Goal: Navigation & Orientation: Find specific page/section

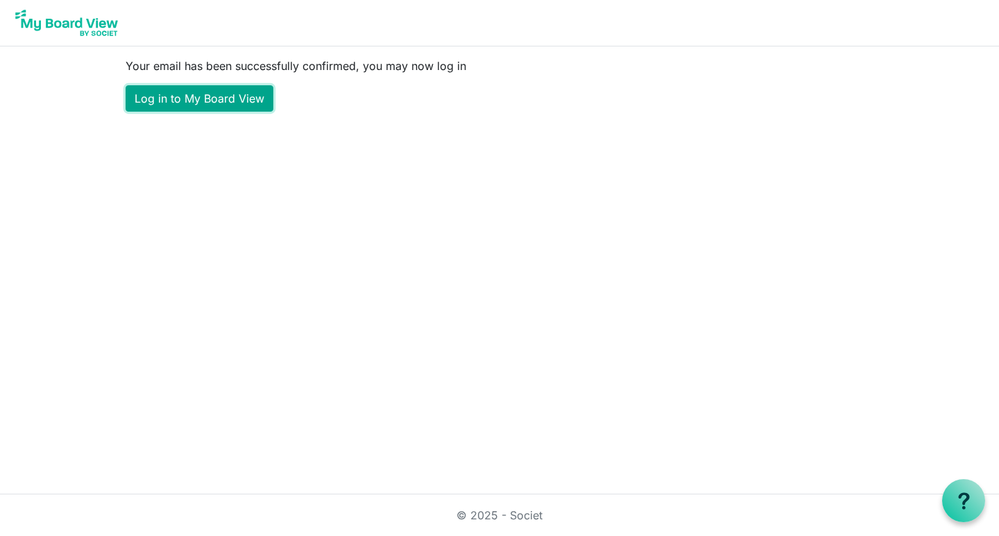
click at [201, 99] on link "Log in to My Board View" at bounding box center [200, 98] width 148 height 26
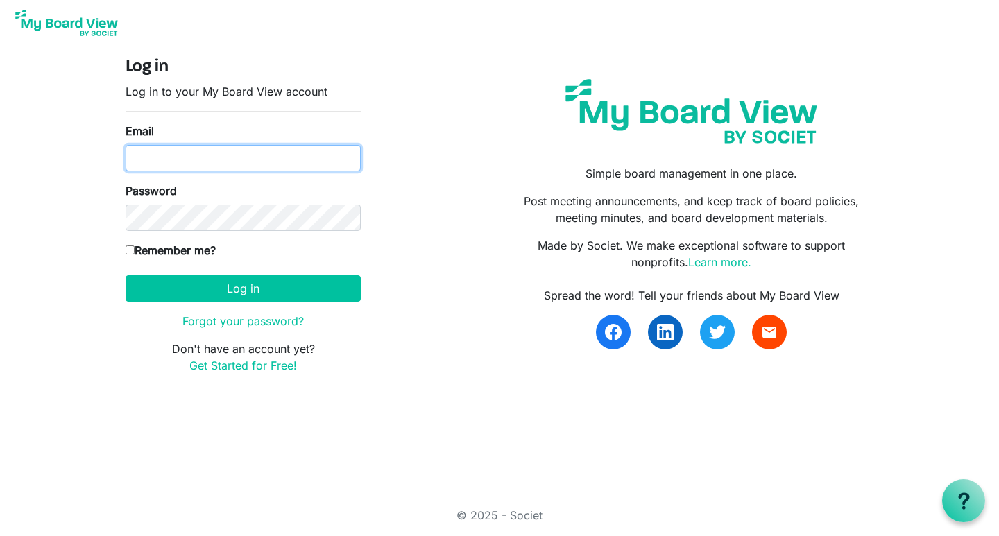
click at [147, 151] on input "Email" at bounding box center [243, 158] width 235 height 26
type input "[EMAIL_ADDRESS][DOMAIN_NAME]"
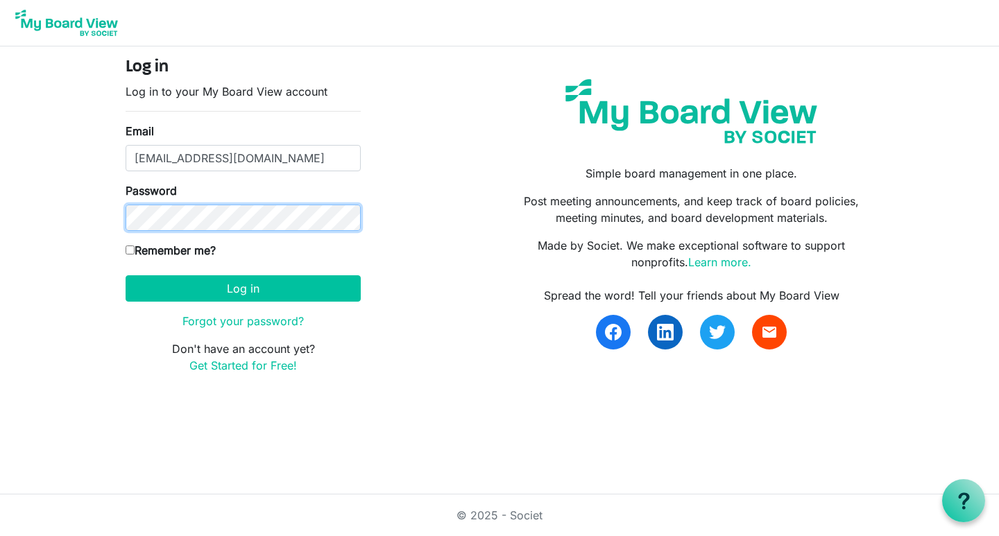
click at [126, 275] on button "Log in" at bounding box center [243, 288] width 235 height 26
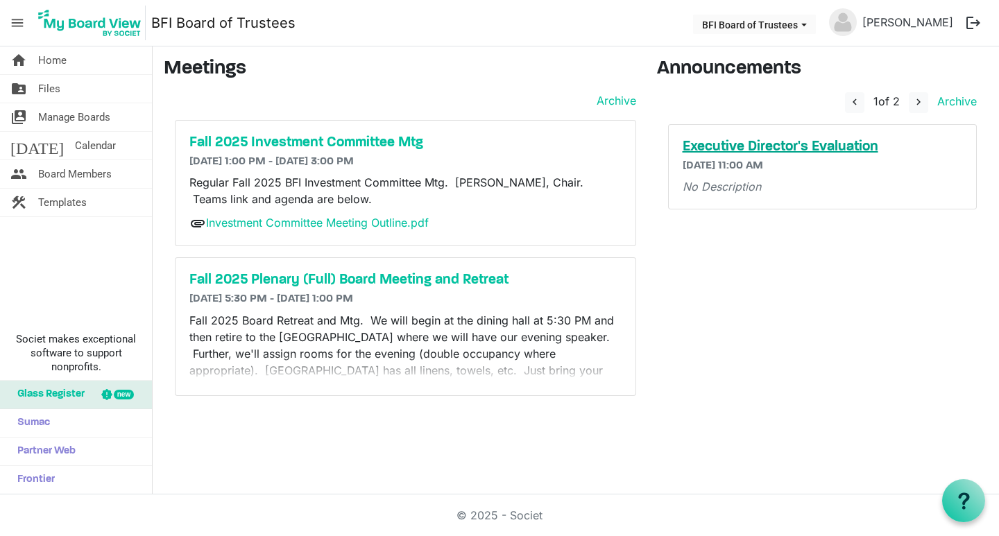
click at [744, 148] on h5 "Executive Director's Evaluation" at bounding box center [823, 147] width 280 height 17
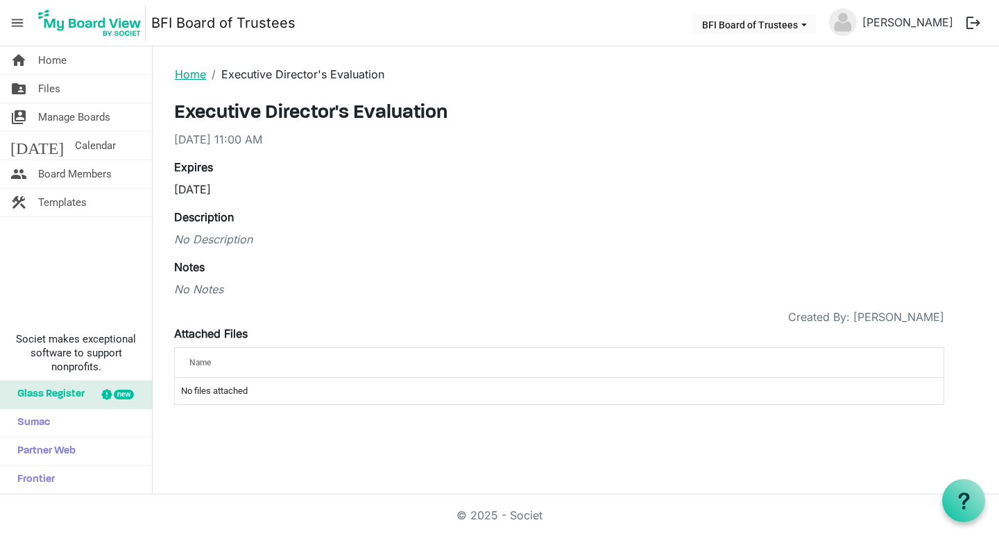
click at [191, 73] on link "Home" at bounding box center [190, 74] width 31 height 14
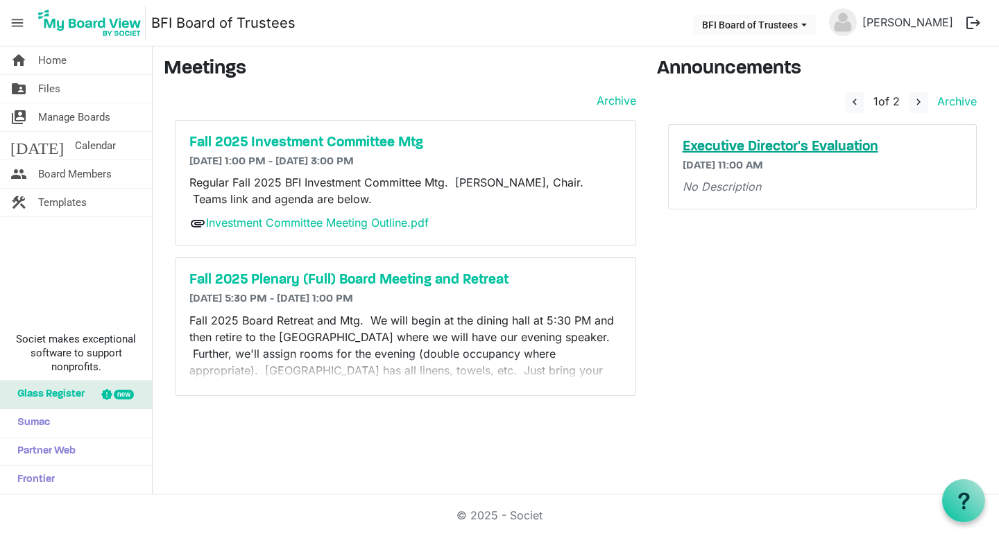
click at [851, 147] on h5 "Executive Director's Evaluation" at bounding box center [823, 147] width 280 height 17
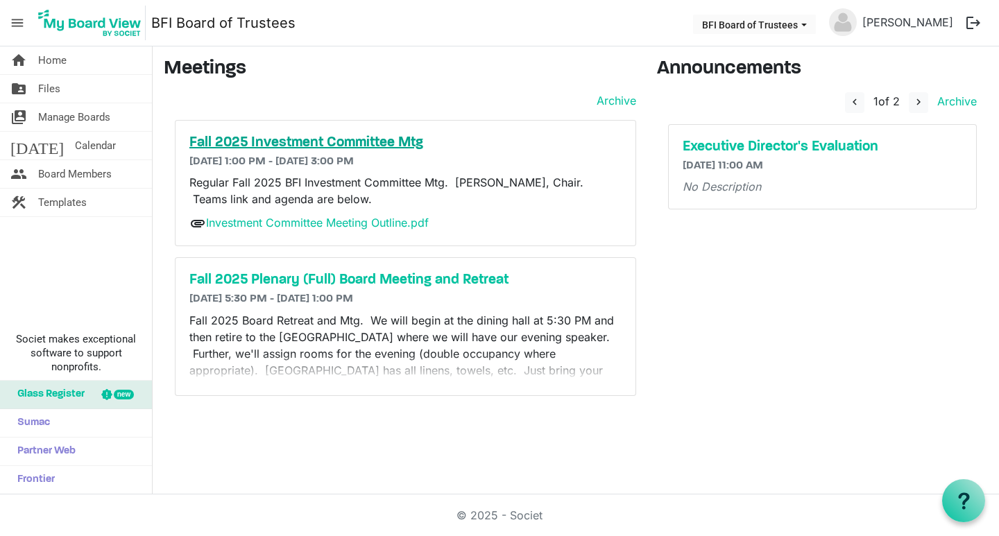
click at [296, 141] on h5 "Fall 2025 Investment Committee Mtg" at bounding box center [405, 143] width 432 height 17
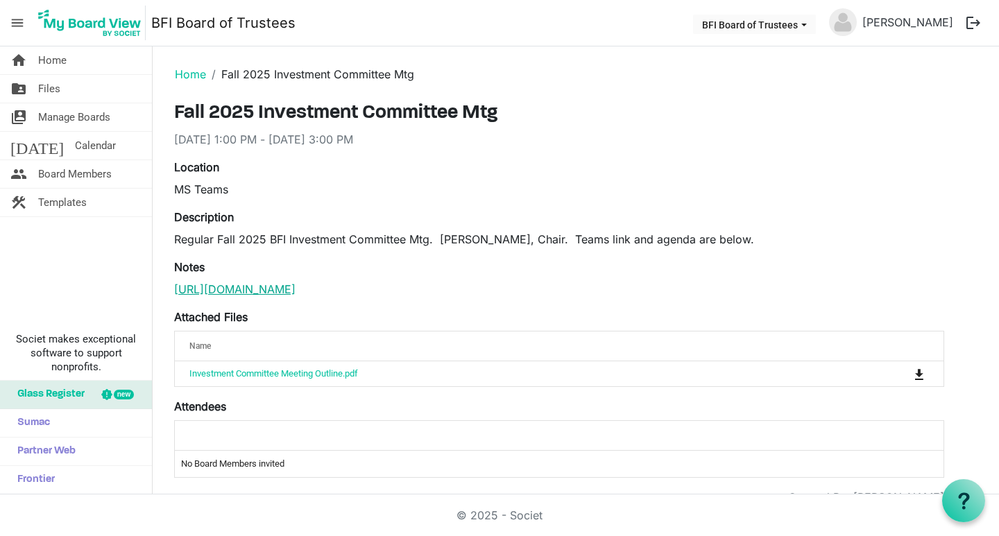
click at [296, 296] on link "[URL][DOMAIN_NAME]" at bounding box center [234, 289] width 121 height 14
click at [87, 176] on span "Board Members" at bounding box center [75, 174] width 74 height 28
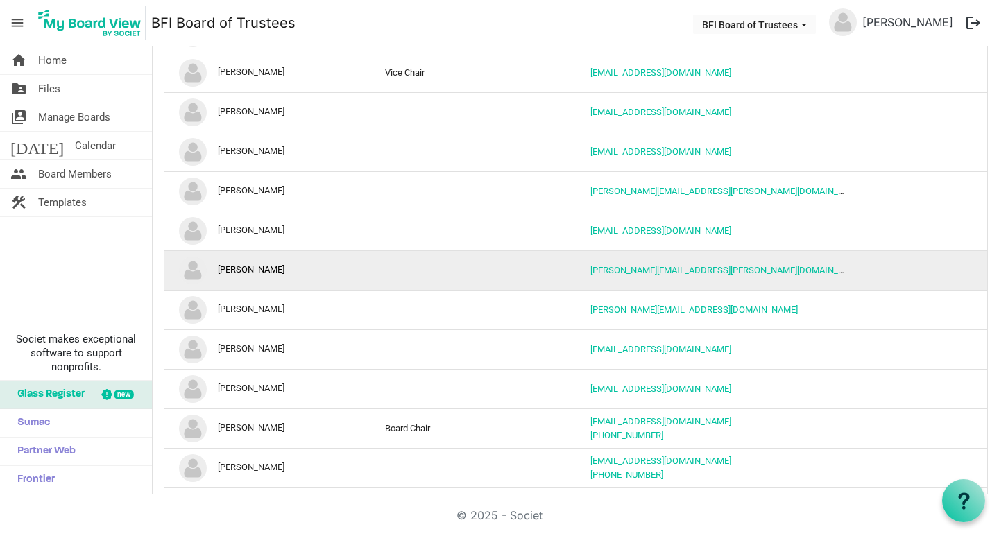
scroll to position [284, 0]
